Goal: Task Accomplishment & Management: Use online tool/utility

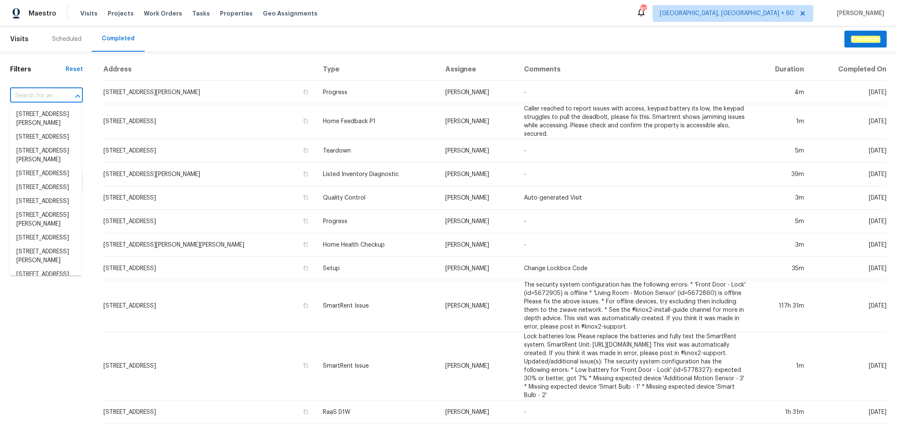
click at [37, 99] on input "text" at bounding box center [34, 96] width 49 height 13
paste input "[STREET_ADDRESS]"
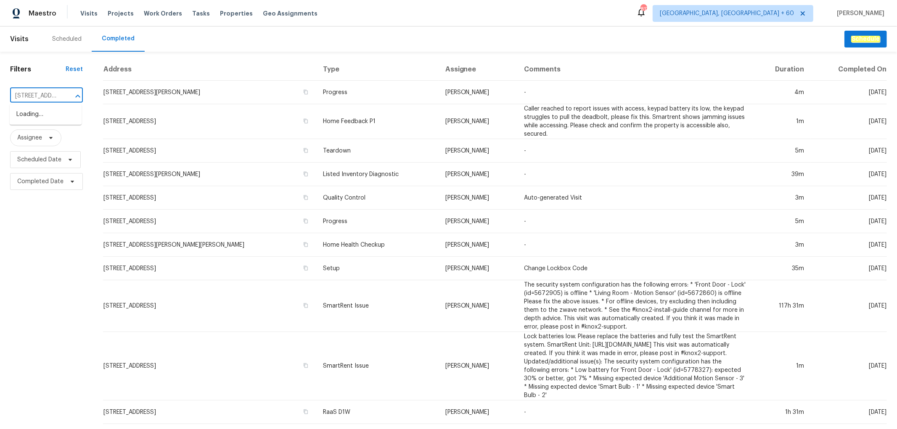
scroll to position [0, 61]
type input "[STREET_ADDRESS]"
click at [43, 114] on li "[STREET_ADDRESS]" at bounding box center [46, 115] width 72 height 14
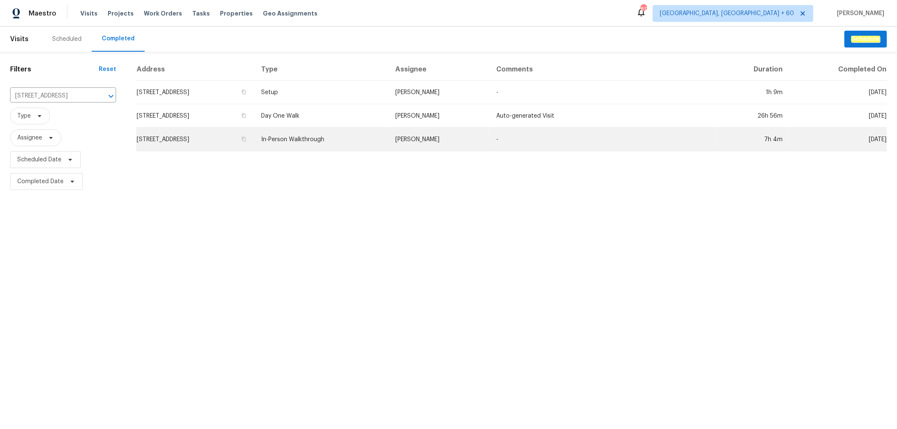
click at [527, 140] on td "-" at bounding box center [602, 140] width 225 height 24
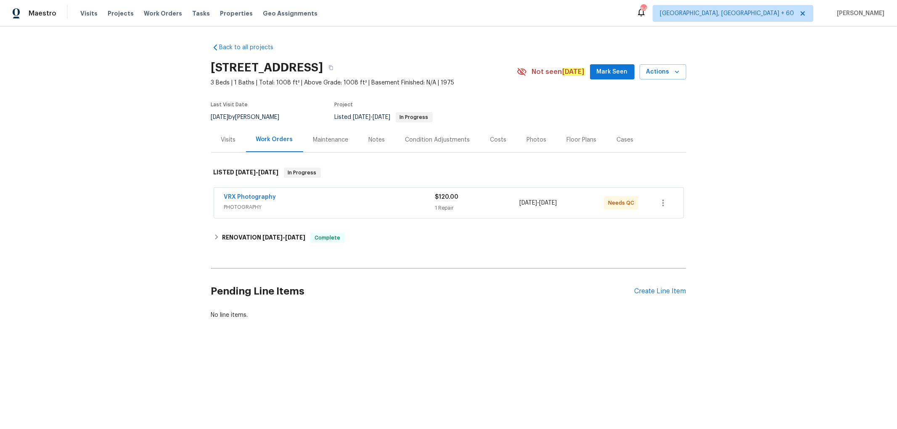
click at [536, 141] on div "Photos" at bounding box center [537, 140] width 20 height 8
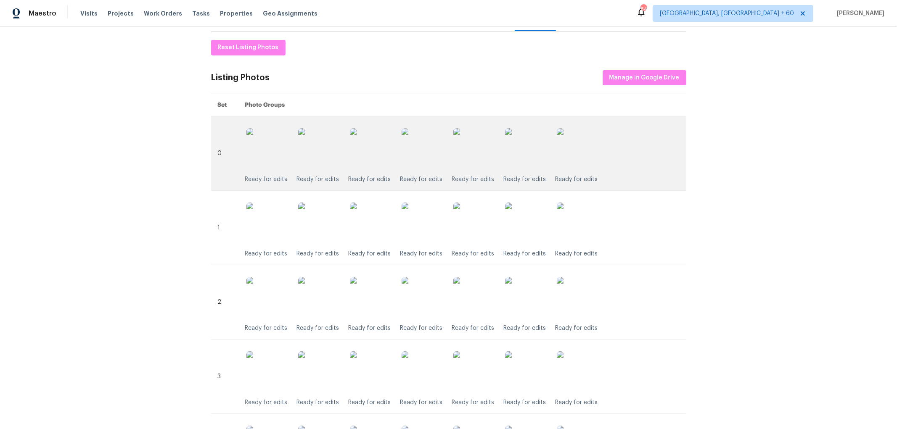
scroll to position [93, 0]
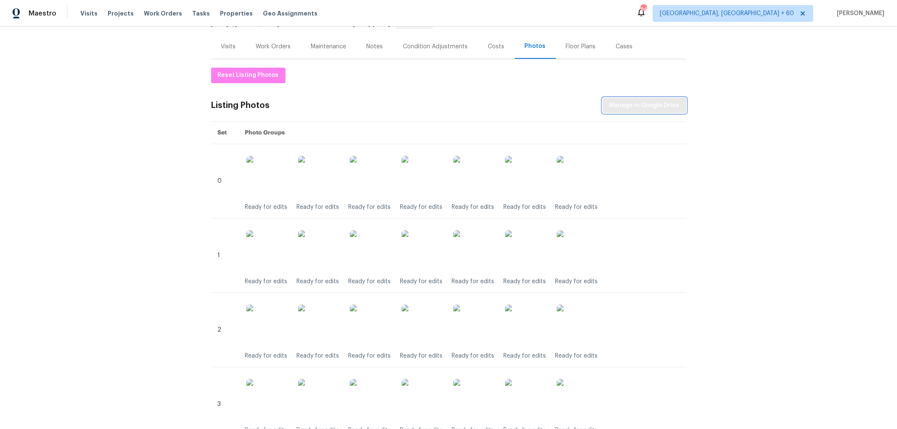
click at [620, 106] on span "Manage in Google Drive" at bounding box center [644, 106] width 70 height 11
